Goal: Information Seeking & Learning: Learn about a topic

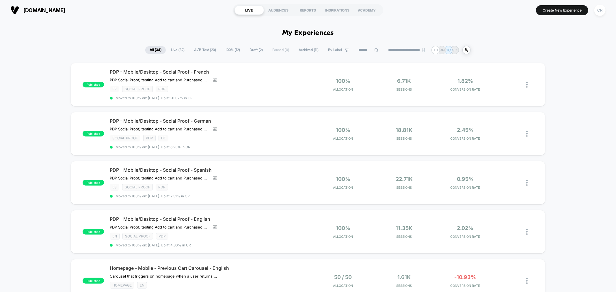
click at [198, 49] on span "A/B Test ( 20 )" at bounding box center [205, 50] width 31 height 8
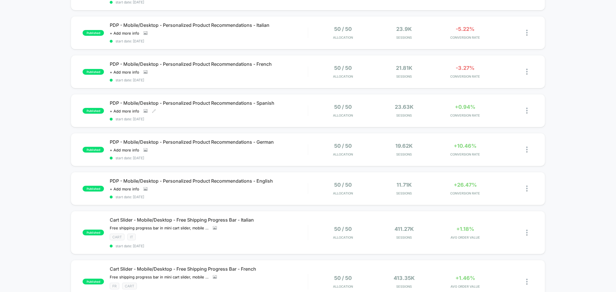
scroll to position [96, 0]
click at [456, 183] on span "+26.47%" at bounding box center [465, 185] width 23 height 6
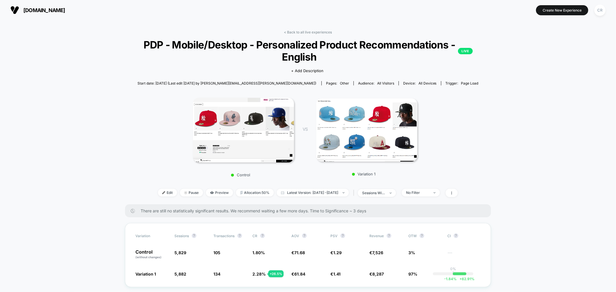
click at [48, 4] on section "[DOMAIN_NAME]" at bounding box center [107, 10] width 197 height 14
click at [46, 8] on span "[DOMAIN_NAME]" at bounding box center [44, 10] width 42 height 6
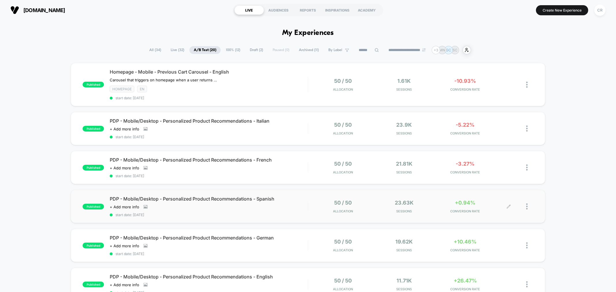
click at [448, 201] on div "+0.94% CONVERSION RATE" at bounding box center [465, 207] width 58 height 14
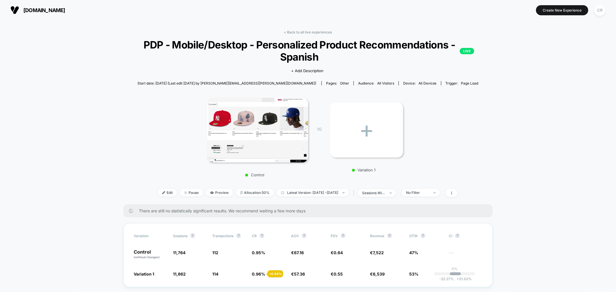
click at [54, 9] on span "[DOMAIN_NAME]" at bounding box center [44, 10] width 42 height 6
